Goal: Task Accomplishment & Management: Complete application form

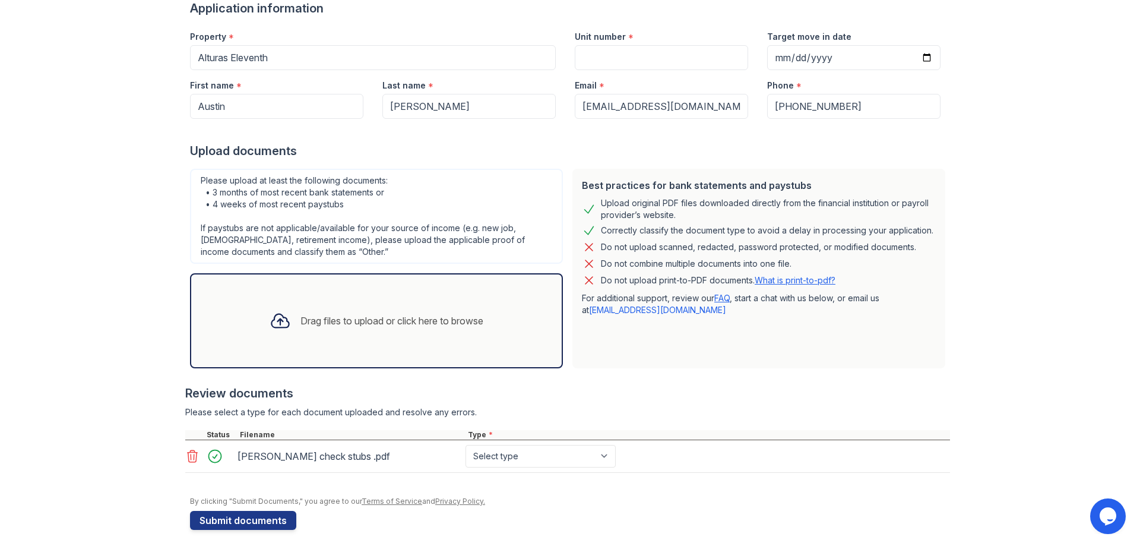
scroll to position [107, 0]
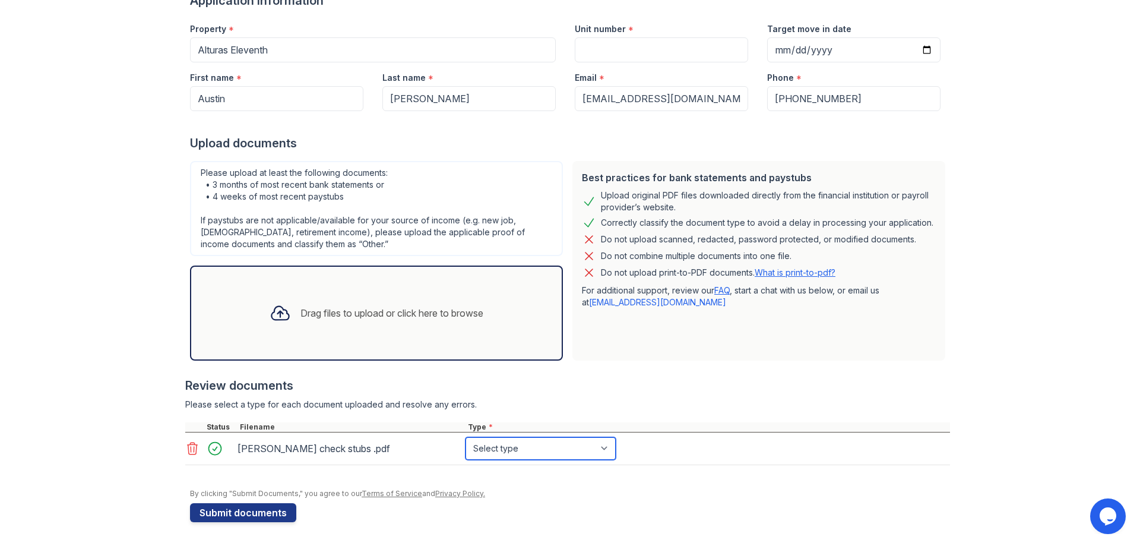
click at [529, 453] on select "Select type Paystub Bank Statement Offer Letter Tax Documents Benefit Award Let…" at bounding box center [541, 448] width 150 height 23
select select "paystub"
click at [466, 437] on select "Select type Paystub Bank Statement Offer Letter Tax Documents Benefit Award Let…" at bounding box center [541, 448] width 150 height 23
click at [251, 509] on button "Submit documents" at bounding box center [243, 512] width 106 height 19
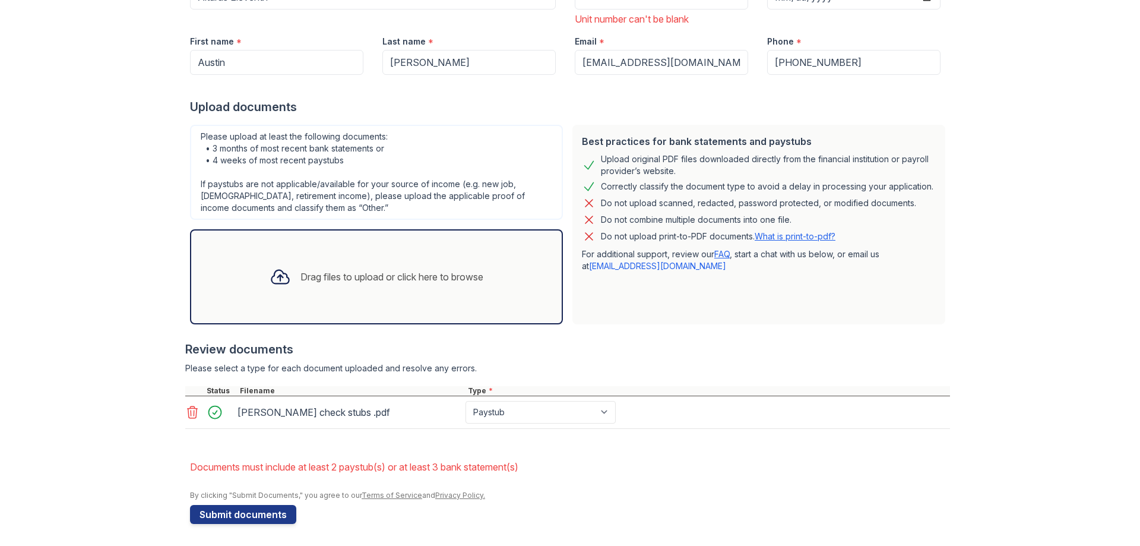
scroll to position [195, 0]
click at [187, 412] on icon at bounding box center [192, 410] width 14 height 14
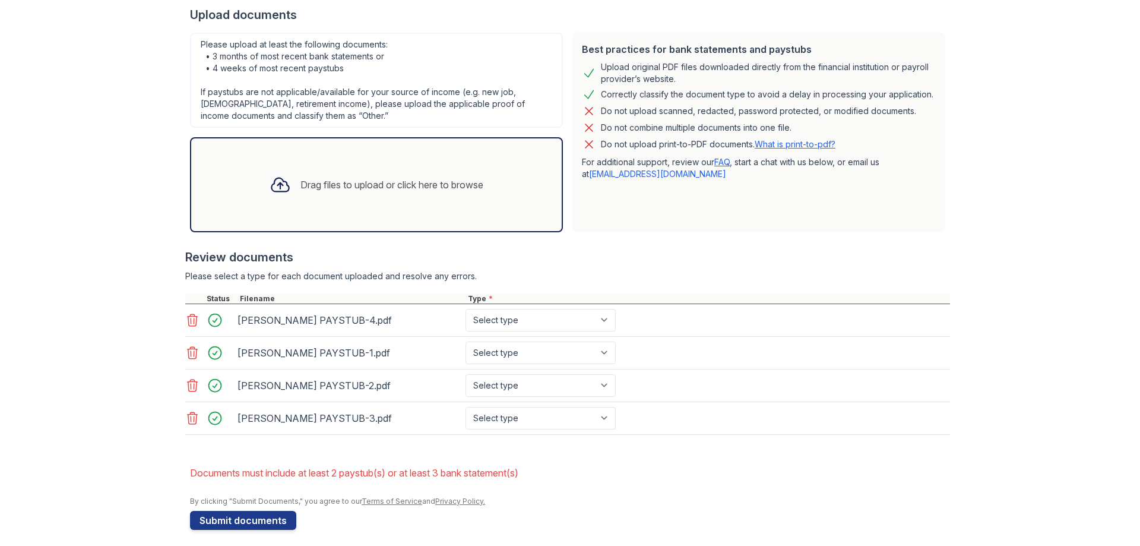
scroll to position [293, 0]
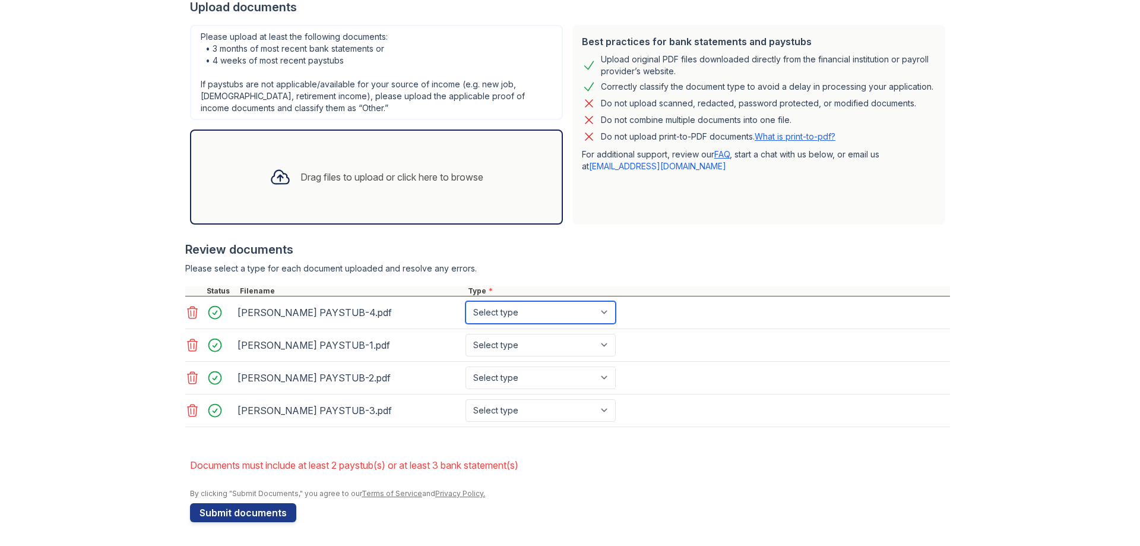
click at [608, 314] on select "Select type Paystub Bank Statement Offer Letter Tax Documents Benefit Award Let…" at bounding box center [541, 312] width 150 height 23
select select "paystub"
click at [466, 301] on select "Select type Paystub Bank Statement Offer Letter Tax Documents Benefit Award Let…" at bounding box center [541, 312] width 150 height 23
click at [609, 340] on select "Select type Paystub Bank Statement Offer Letter Tax Documents Benefit Award Let…" at bounding box center [541, 345] width 150 height 23
select select "paystub"
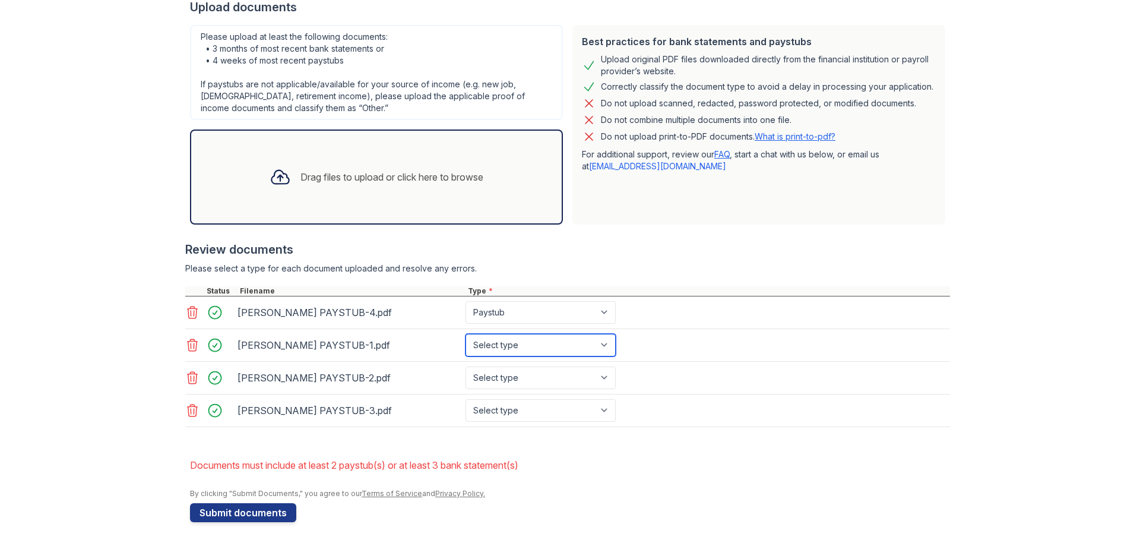
click at [466, 334] on select "Select type Paystub Bank Statement Offer Letter Tax Documents Benefit Award Let…" at bounding box center [541, 345] width 150 height 23
click at [599, 371] on select "Select type Paystub Bank Statement Offer Letter Tax Documents Benefit Award Let…" at bounding box center [541, 377] width 150 height 23
select select "paystub"
click at [466, 366] on select "Select type Paystub Bank Statement Offer Letter Tax Documents Benefit Award Let…" at bounding box center [541, 377] width 150 height 23
click at [606, 405] on select "Select type Paystub Bank Statement Offer Letter Tax Documents Benefit Award Let…" at bounding box center [541, 410] width 150 height 23
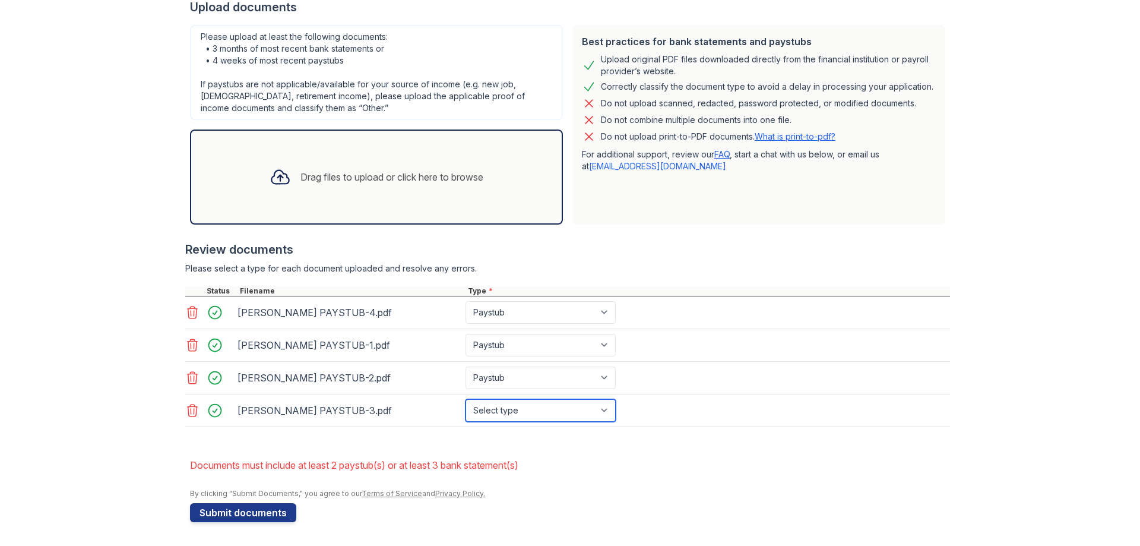
select select "paystub"
click at [466, 399] on select "Select type Paystub Bank Statement Offer Letter Tax Documents Benefit Award Let…" at bounding box center [541, 410] width 150 height 23
click at [262, 509] on button "Submit documents" at bounding box center [243, 512] width 106 height 19
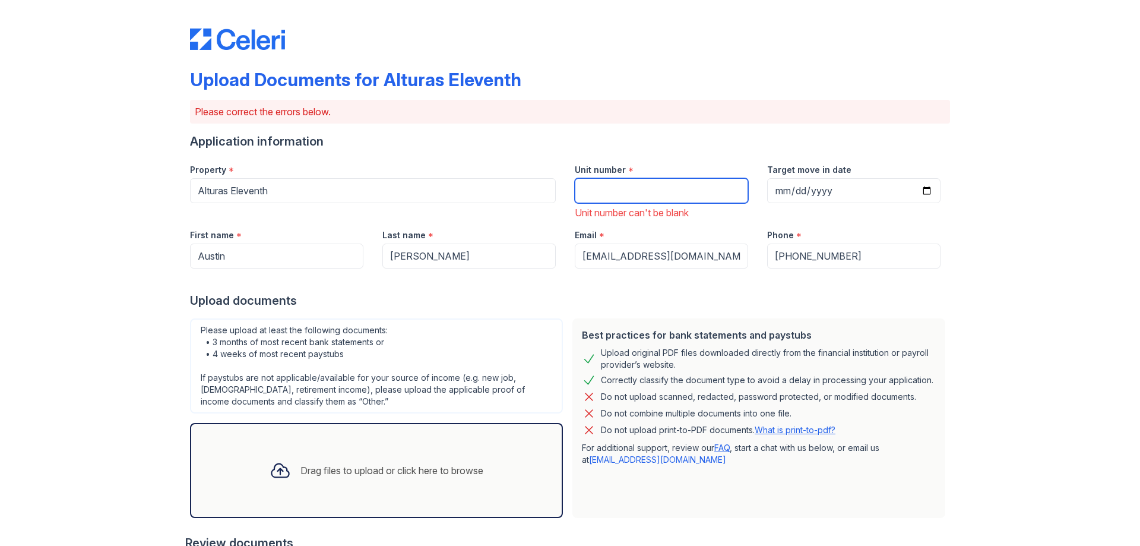
click at [616, 181] on input "Unit number" at bounding box center [661, 190] width 173 height 25
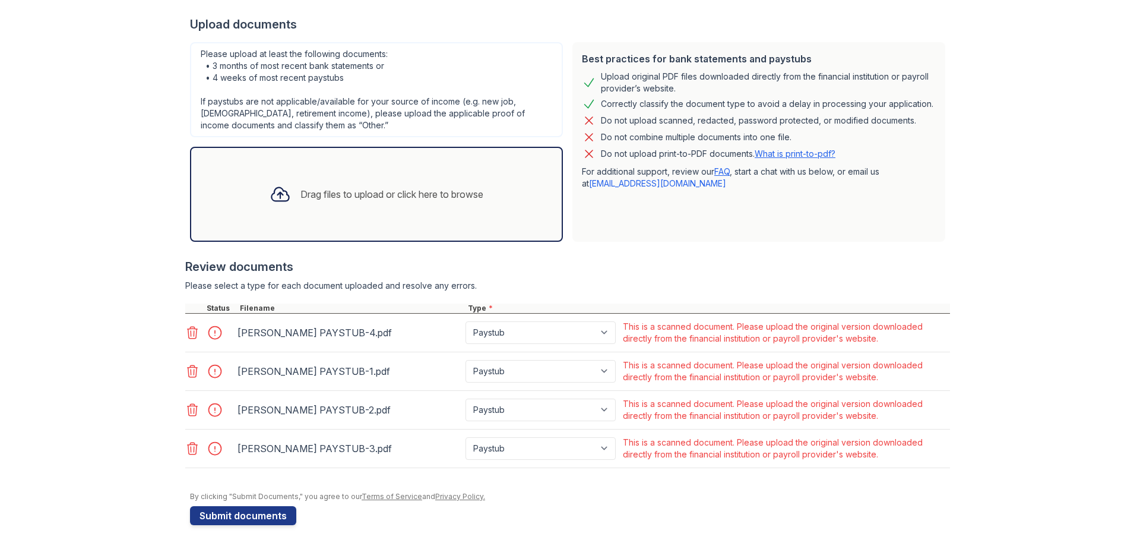
scroll to position [279, 0]
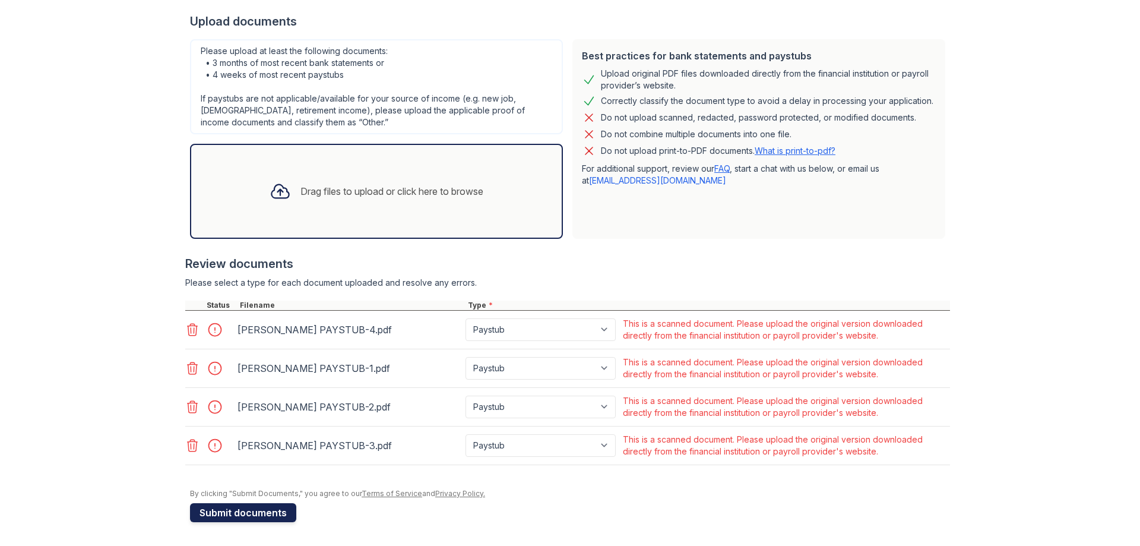
type input "87"
click at [258, 512] on button "Submit documents" at bounding box center [243, 512] width 106 height 19
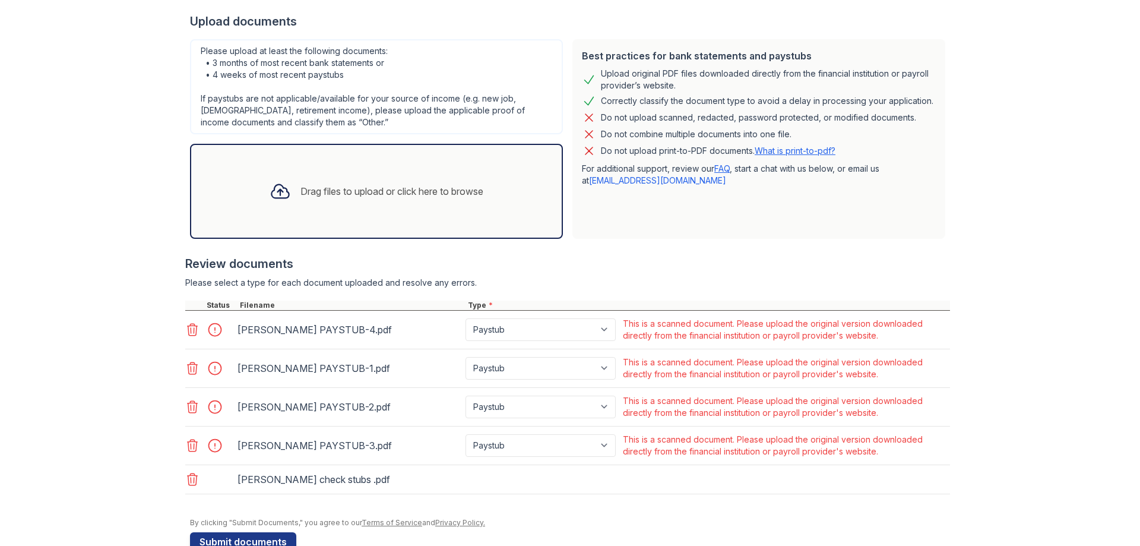
scroll to position [295, 0]
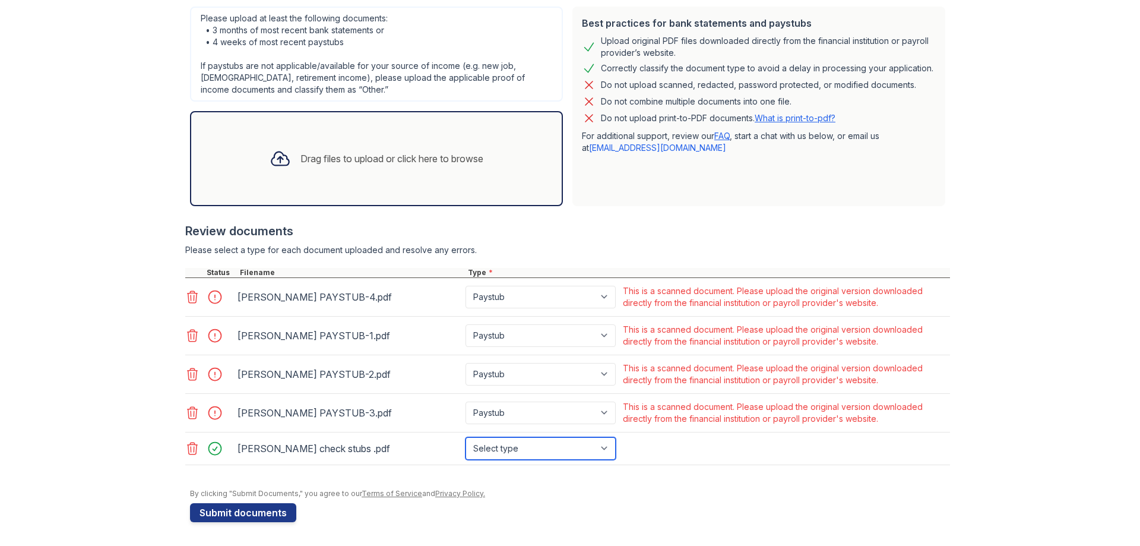
click at [590, 447] on select "Select type Paystub Bank Statement Offer Letter Tax Documents Benefit Award Let…" at bounding box center [541, 448] width 150 height 23
select select "paystub"
click at [466, 437] on select "Select type Paystub Bank Statement Offer Letter Tax Documents Benefit Award Let…" at bounding box center [541, 448] width 150 height 23
click at [262, 510] on button "Submit documents" at bounding box center [243, 512] width 106 height 19
click at [191, 413] on icon at bounding box center [192, 413] width 14 height 14
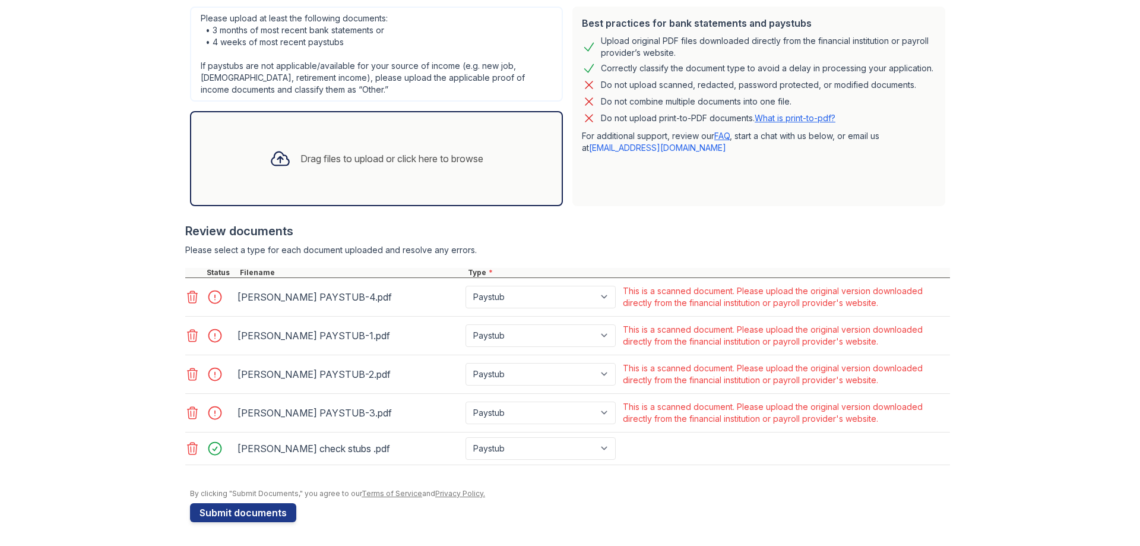
scroll to position [257, 0]
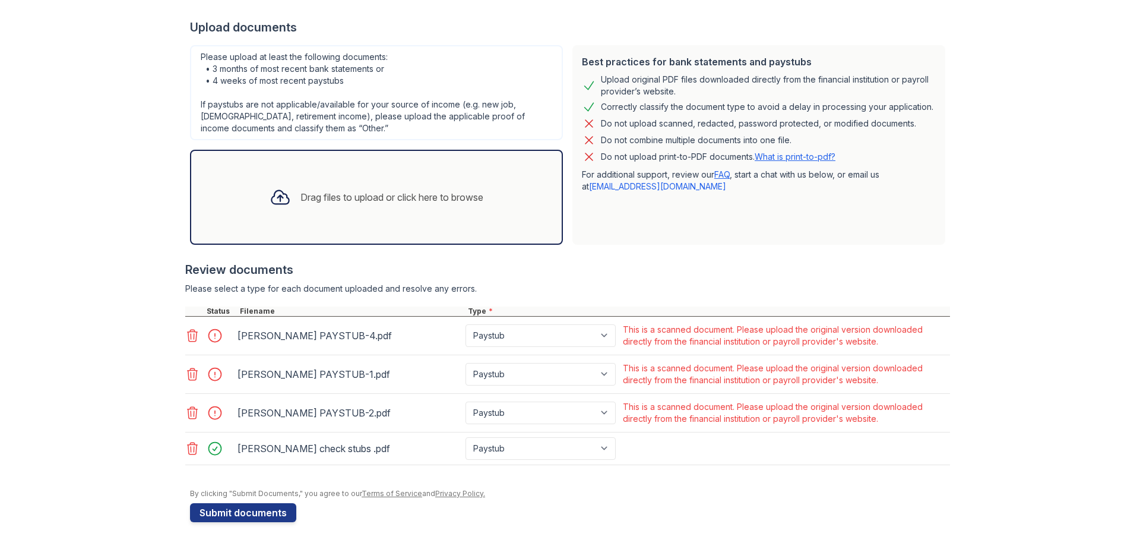
click at [191, 410] on icon at bounding box center [192, 413] width 14 height 14
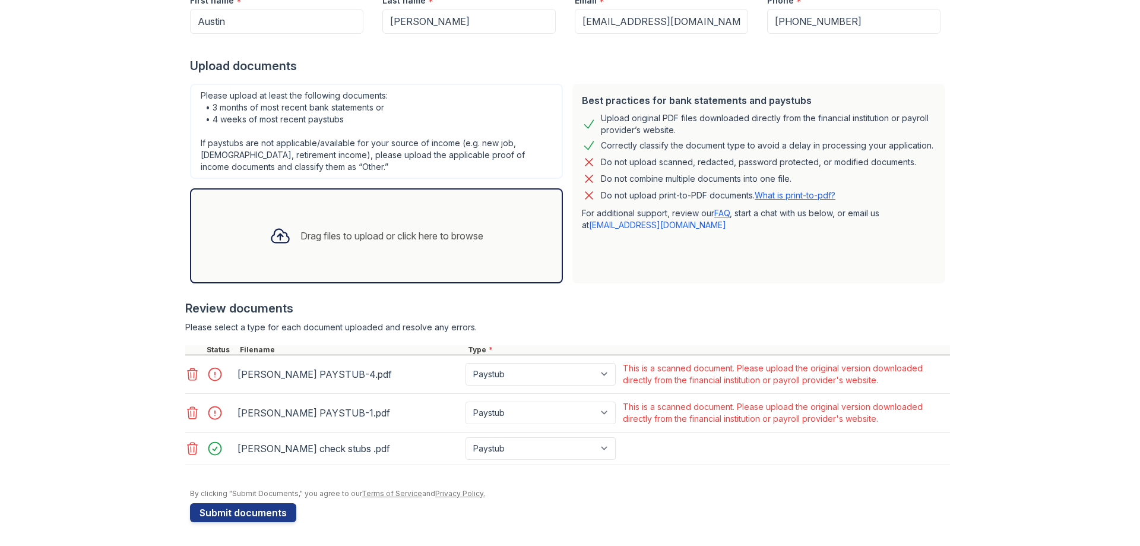
click at [191, 410] on icon at bounding box center [192, 413] width 14 height 14
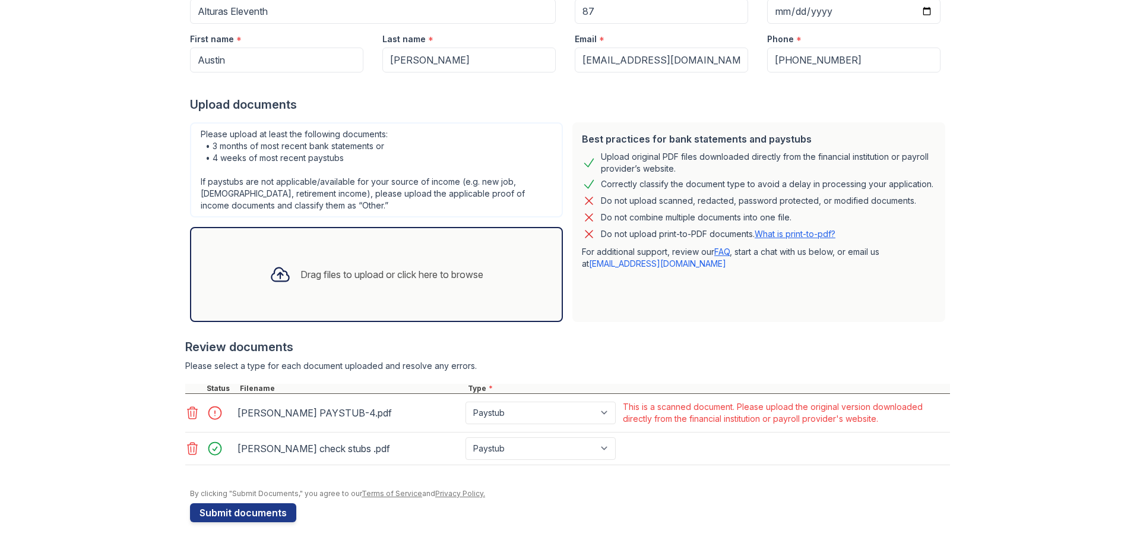
click at [191, 410] on icon at bounding box center [192, 413] width 14 height 14
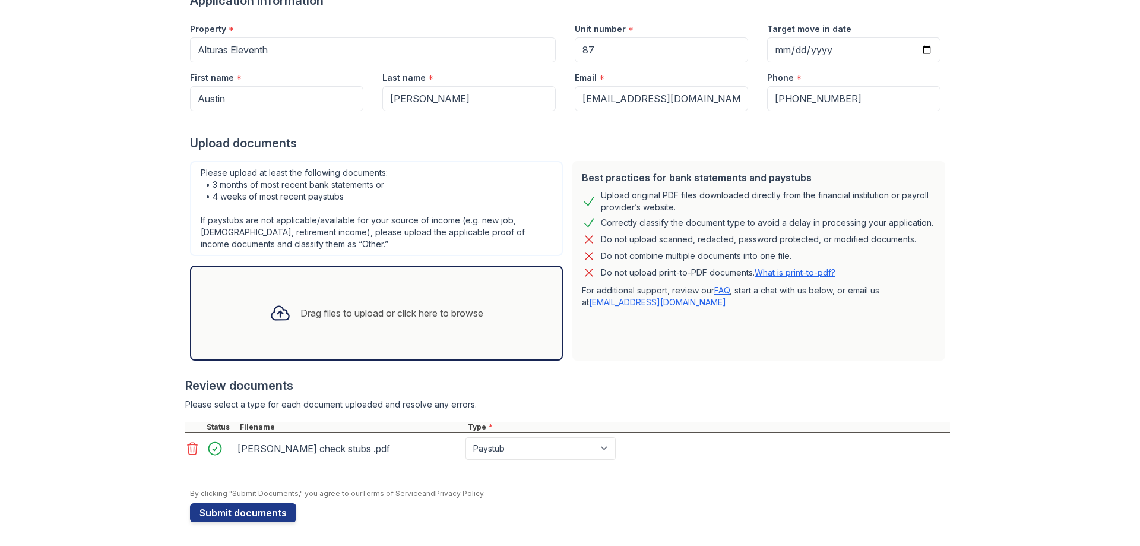
scroll to position [141, 0]
click at [275, 513] on button "Submit documents" at bounding box center [243, 512] width 106 height 19
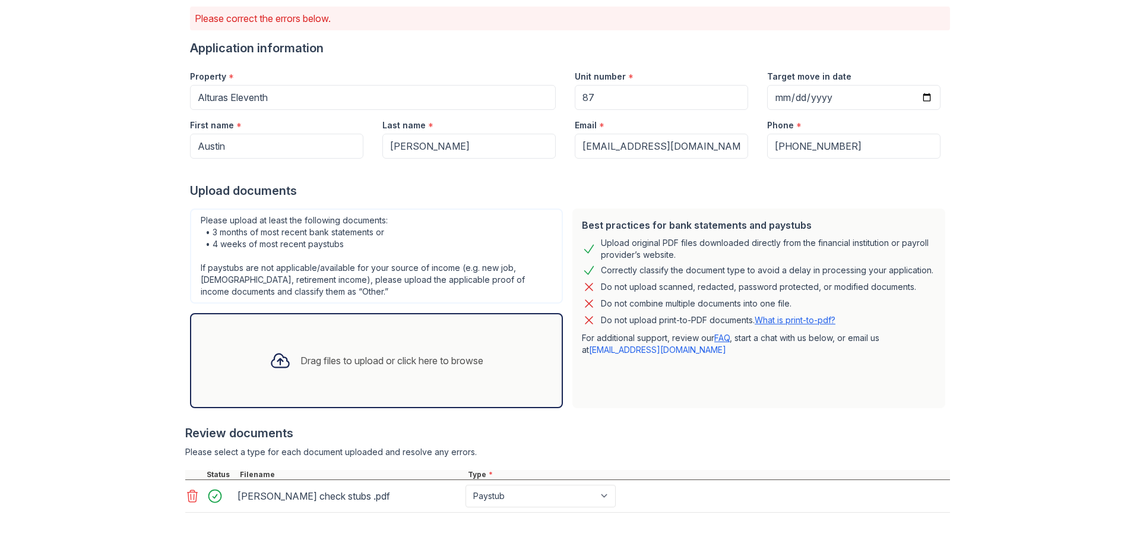
scroll to position [0, 0]
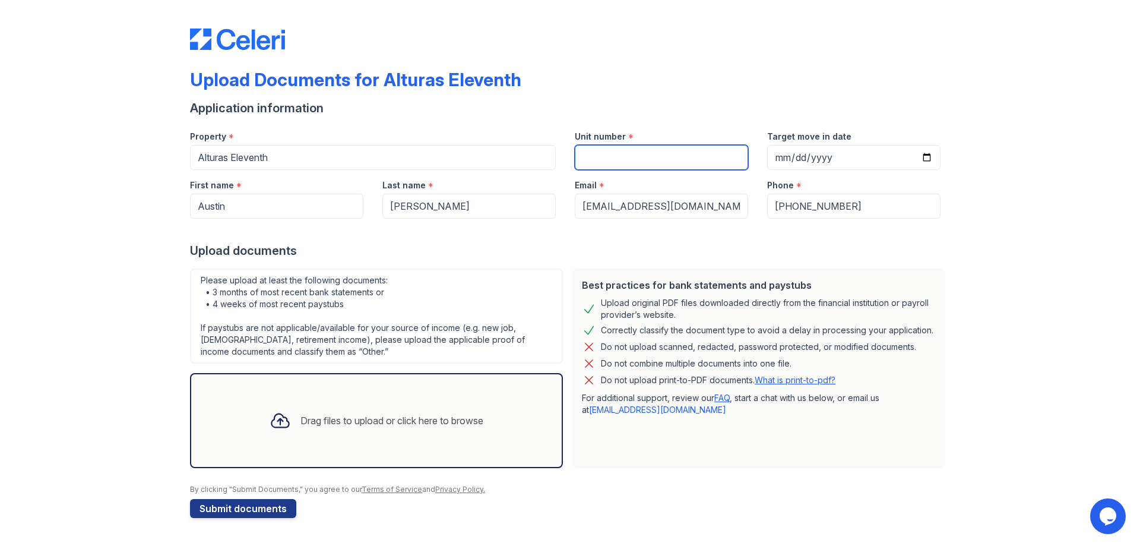
click at [644, 160] on input "Unit number" at bounding box center [661, 157] width 173 height 25
type input "87"
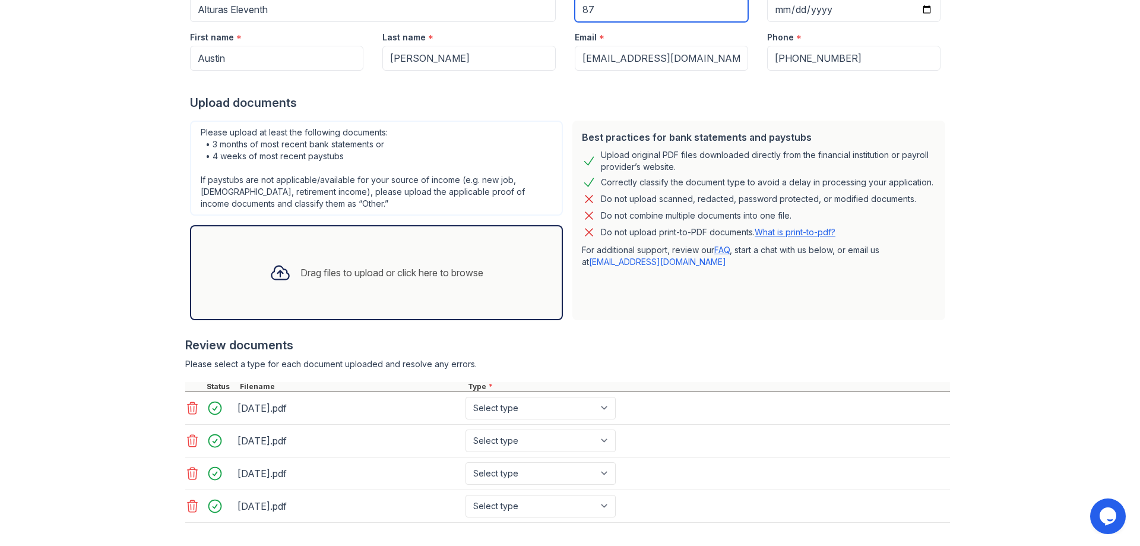
scroll to position [195, 0]
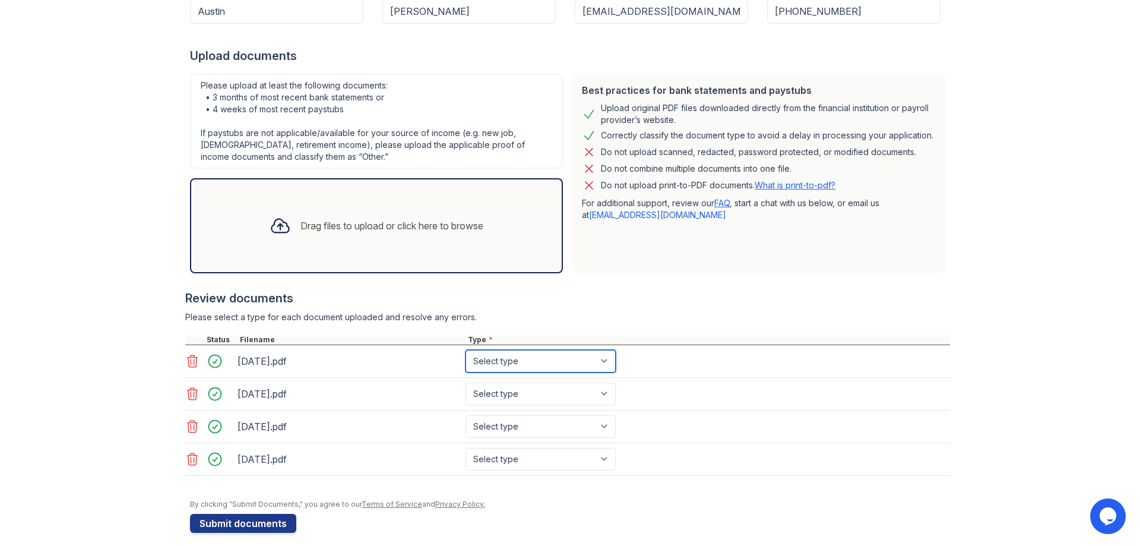
click at [535, 356] on select "Select type Paystub Bank Statement Offer Letter Tax Documents Benefit Award Let…" at bounding box center [541, 361] width 150 height 23
select select "paystub"
click at [466, 350] on select "Select type Paystub Bank Statement Offer Letter Tax Documents Benefit Award Let…" at bounding box center [541, 361] width 150 height 23
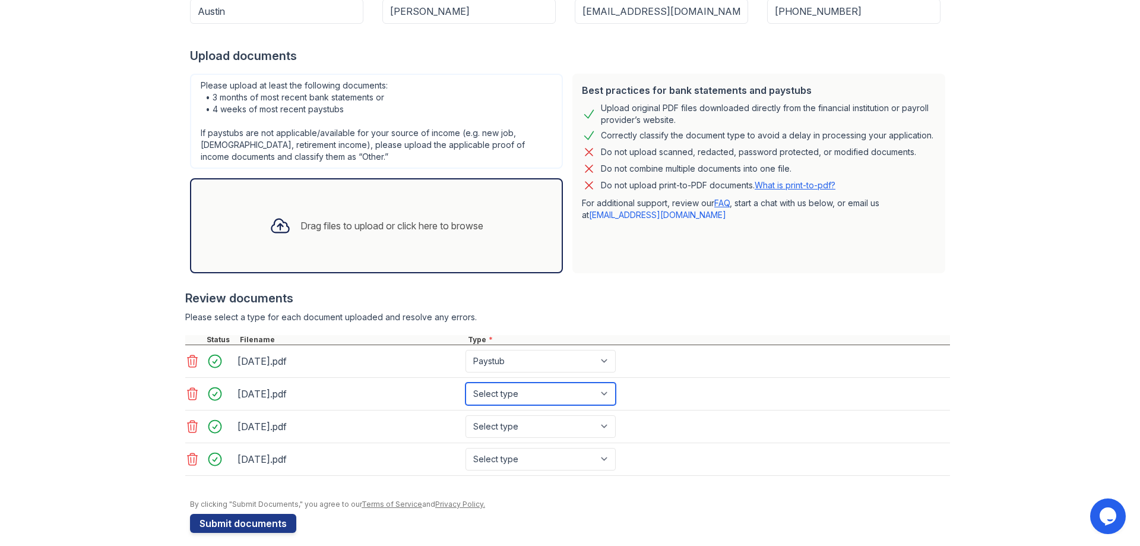
click at [507, 396] on select "Select type Paystub Bank Statement Offer Letter Tax Documents Benefit Award Let…" at bounding box center [541, 393] width 150 height 23
select select "paystub"
click at [466, 382] on select "Select type Paystub Bank Statement Offer Letter Tax Documents Benefit Award Let…" at bounding box center [541, 393] width 150 height 23
click at [511, 419] on select "Select type Paystub Bank Statement Offer Letter Tax Documents Benefit Award Let…" at bounding box center [541, 426] width 150 height 23
select select "paystub"
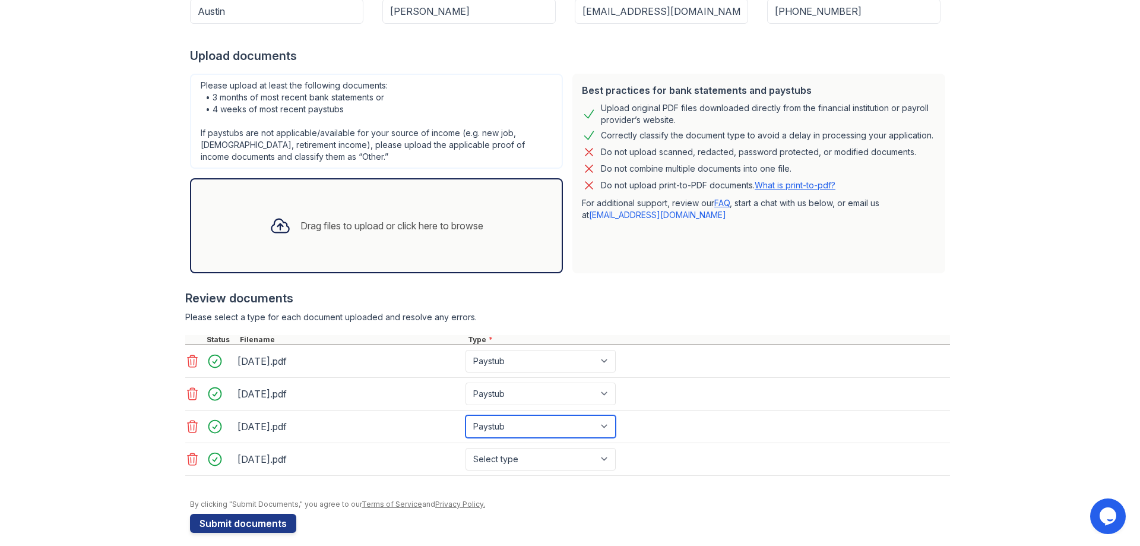
click at [466, 415] on select "Select type Paystub Bank Statement Offer Letter Tax Documents Benefit Award Let…" at bounding box center [541, 426] width 150 height 23
click at [517, 457] on select "Select type Paystub Bank Statement Offer Letter Tax Documents Benefit Award Let…" at bounding box center [541, 459] width 150 height 23
select select "paystub"
click at [466, 448] on select "Select type Paystub Bank Statement Offer Letter Tax Documents Benefit Award Let…" at bounding box center [541, 459] width 150 height 23
click at [248, 524] on button "Submit documents" at bounding box center [243, 523] width 106 height 19
